Goal: Task Accomplishment & Management: Manage account settings

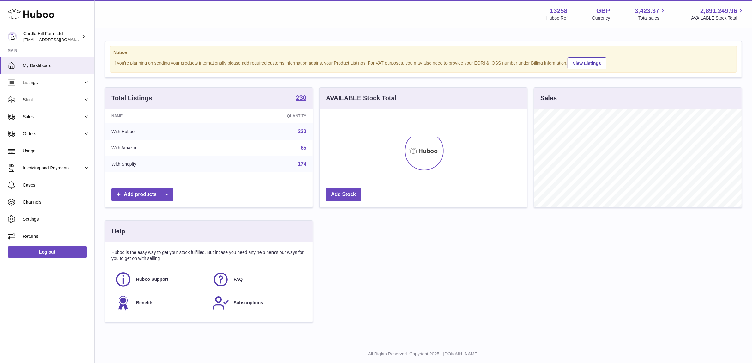
scroll to position [98, 209]
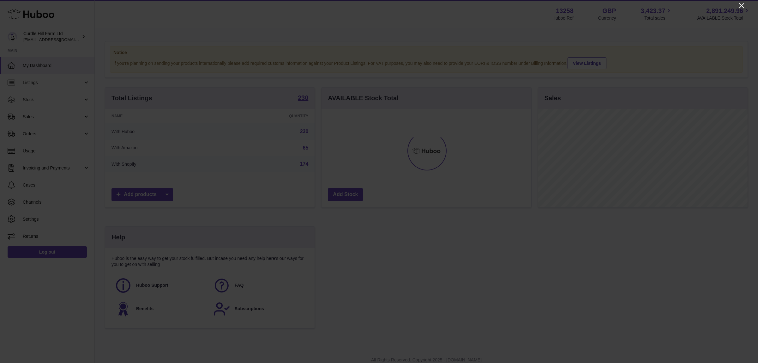
click at [744, 5] on icon "Close" at bounding box center [742, 6] width 8 height 8
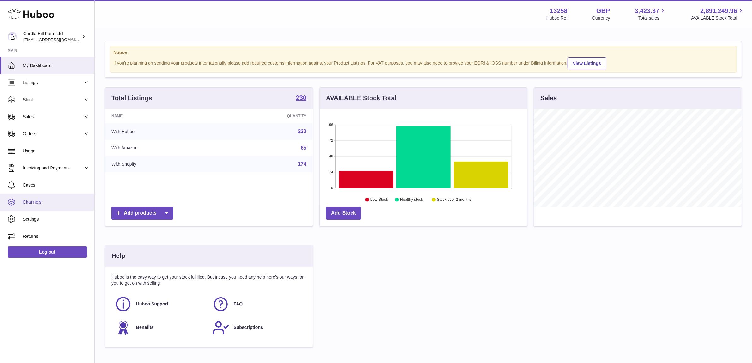
click at [51, 206] on link "Channels" at bounding box center [47, 201] width 94 height 17
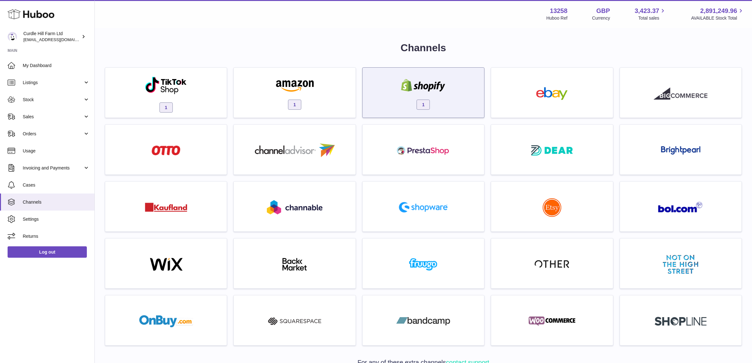
click at [395, 81] on div "1" at bounding box center [423, 94] width 115 height 40
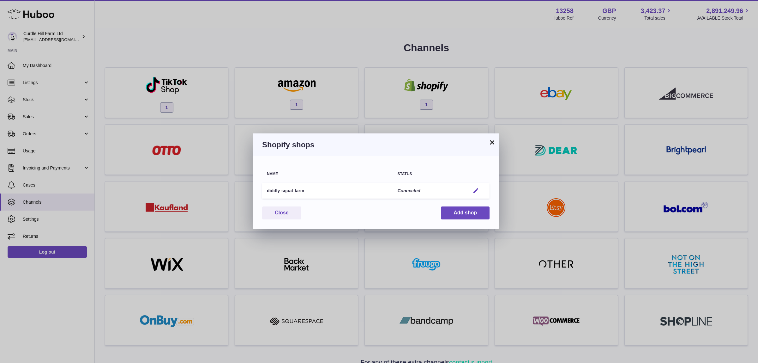
click at [478, 188] on em "button" at bounding box center [475, 190] width 7 height 7
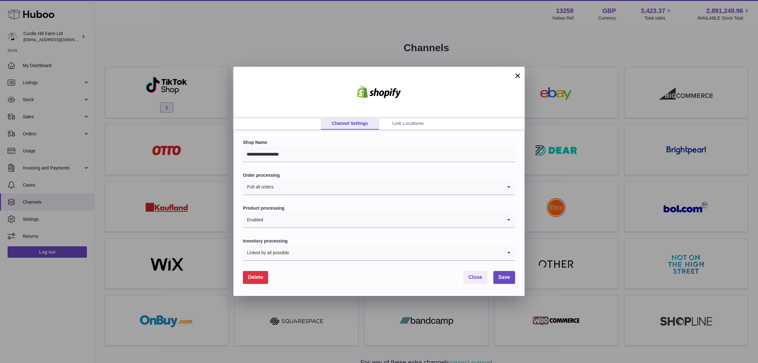
click at [401, 125] on link "Link Locations" at bounding box center [408, 123] width 58 height 12
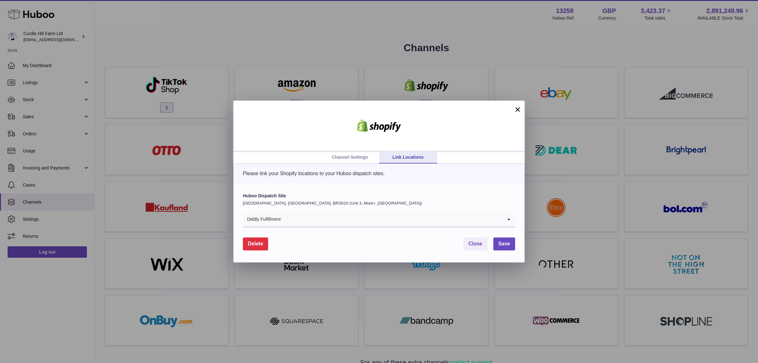
click at [517, 107] on button "×" at bounding box center [518, 109] width 8 height 8
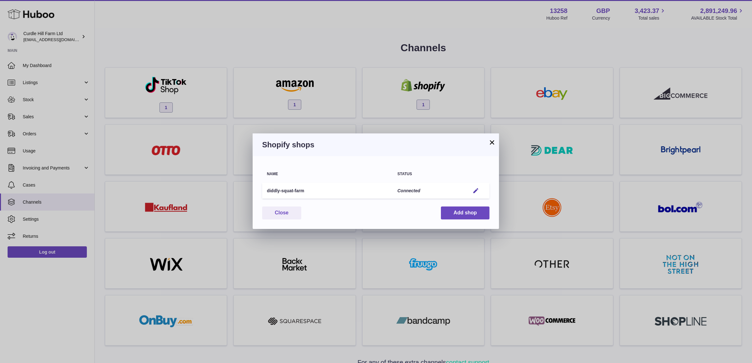
drag, startPoint x: 489, startPoint y: 142, endPoint x: 493, endPoint y: 130, distance: 12.6
click at [489, 142] on button "×" at bounding box center [492, 142] width 8 height 8
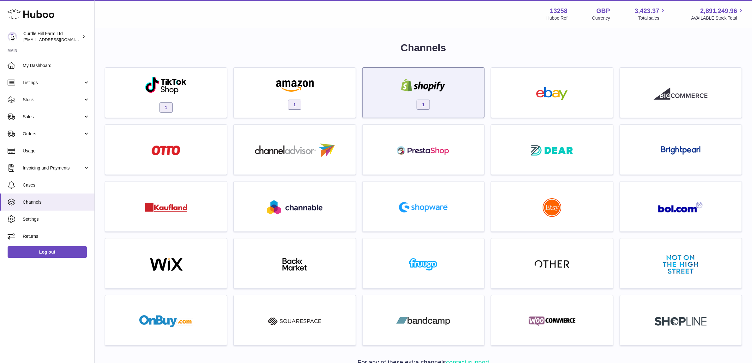
click at [400, 76] on div "1" at bounding box center [423, 94] width 115 height 40
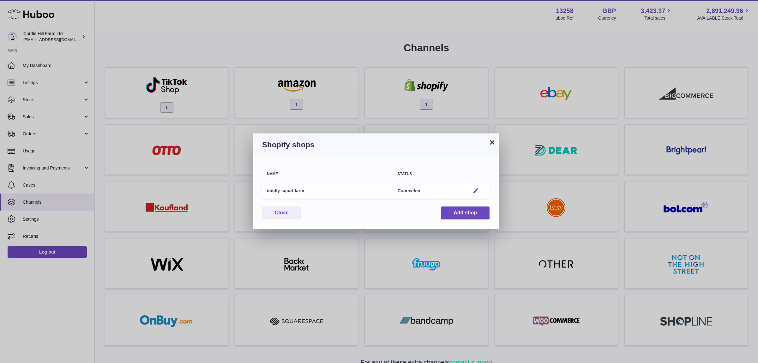
click at [474, 189] on em "button" at bounding box center [475, 190] width 7 height 7
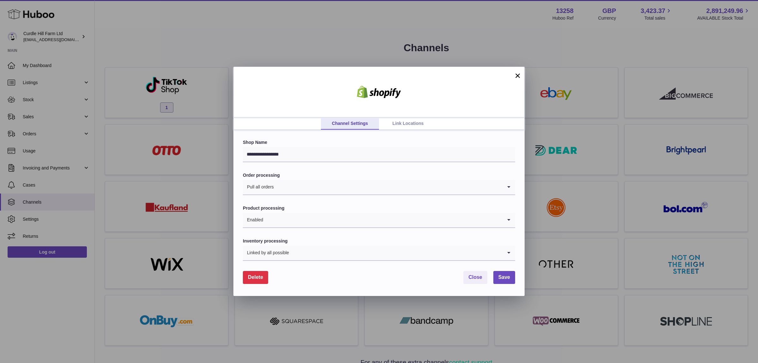
click at [515, 75] on button "×" at bounding box center [518, 76] width 8 height 8
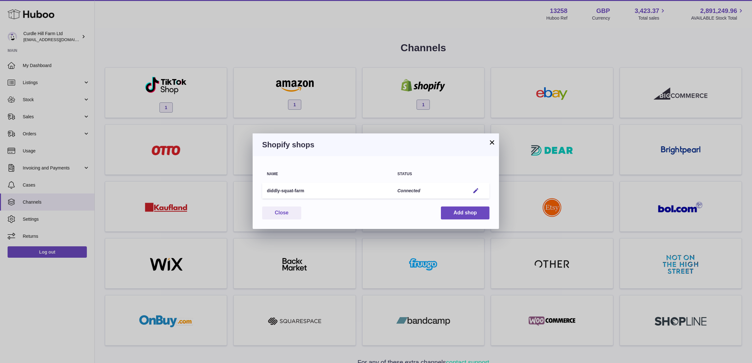
click at [493, 139] on button "×" at bounding box center [492, 142] width 8 height 8
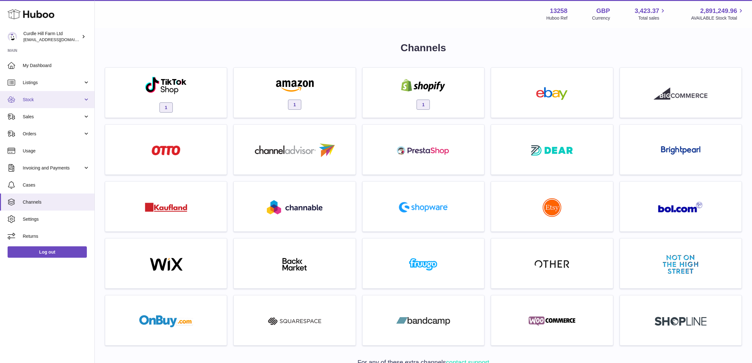
click at [76, 103] on link "Stock" at bounding box center [47, 99] width 94 height 17
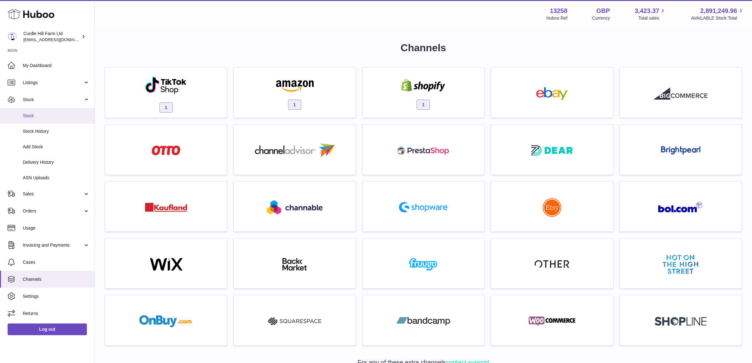
click at [74, 116] on span "Stock" at bounding box center [56, 116] width 67 height 6
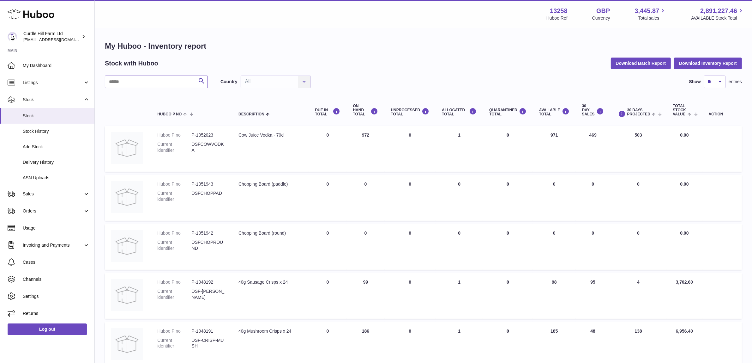
click at [163, 86] on input "text" at bounding box center [156, 81] width 103 height 13
type input "*****"
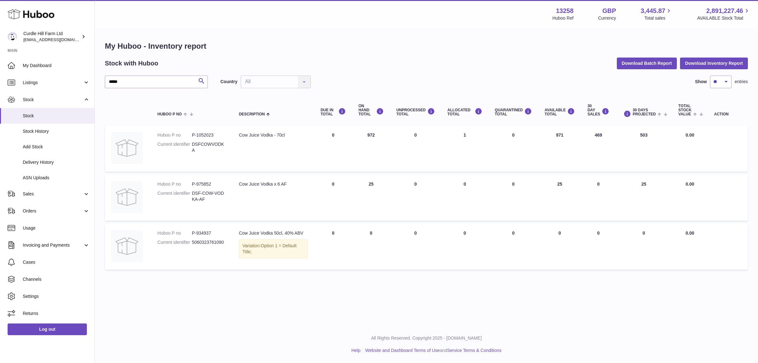
click at [466, 140] on td "ALLOCATED Total 1" at bounding box center [464, 149] width 47 height 46
click at [209, 134] on dd "P-1052023" at bounding box center [209, 135] width 34 height 6
copy dd "1052023"
click at [390, 166] on td "ON HAND Total 972" at bounding box center [371, 149] width 38 height 46
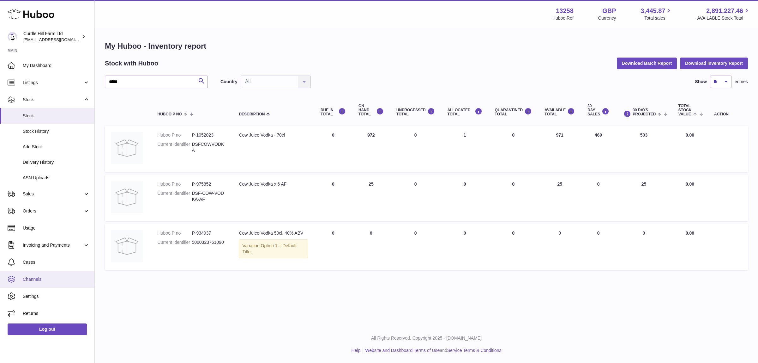
click at [72, 272] on link "Channels" at bounding box center [47, 278] width 94 height 17
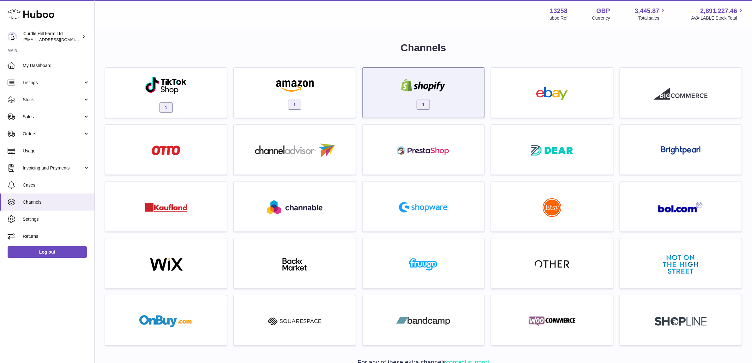
click at [407, 85] on img at bounding box center [423, 85] width 54 height 13
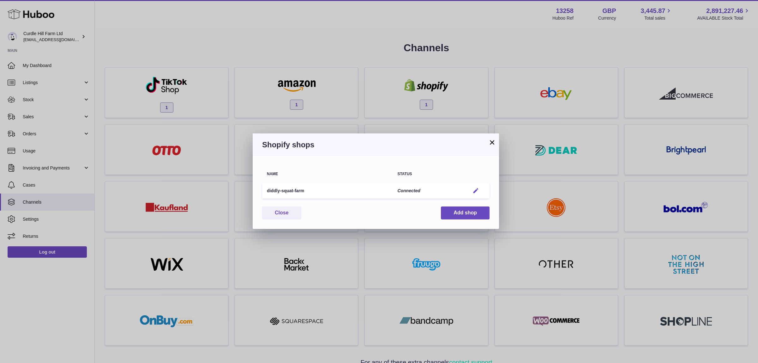
click at [477, 190] on em "button" at bounding box center [475, 190] width 7 height 7
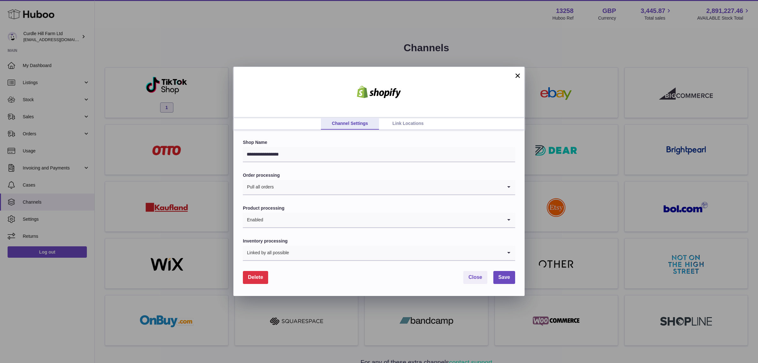
click at [405, 125] on link "Link Locations" at bounding box center [408, 123] width 58 height 12
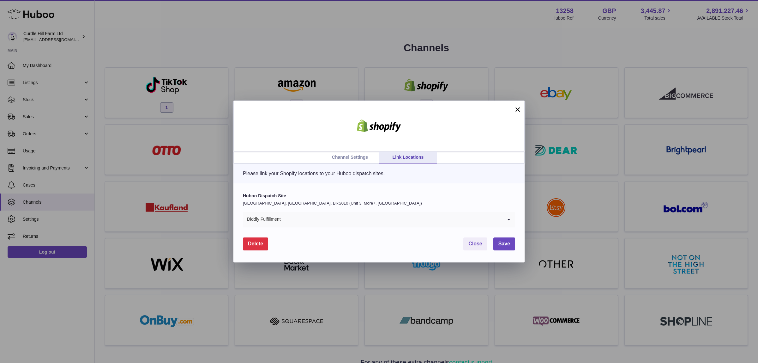
click at [519, 109] on button "×" at bounding box center [518, 109] width 8 height 8
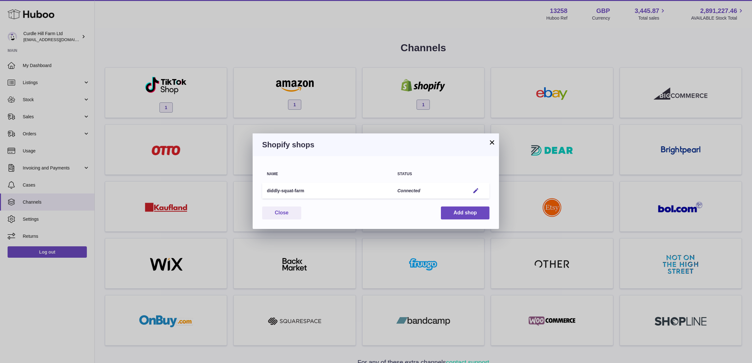
click at [490, 140] on button "×" at bounding box center [492, 142] width 8 height 8
